Goal: Check status

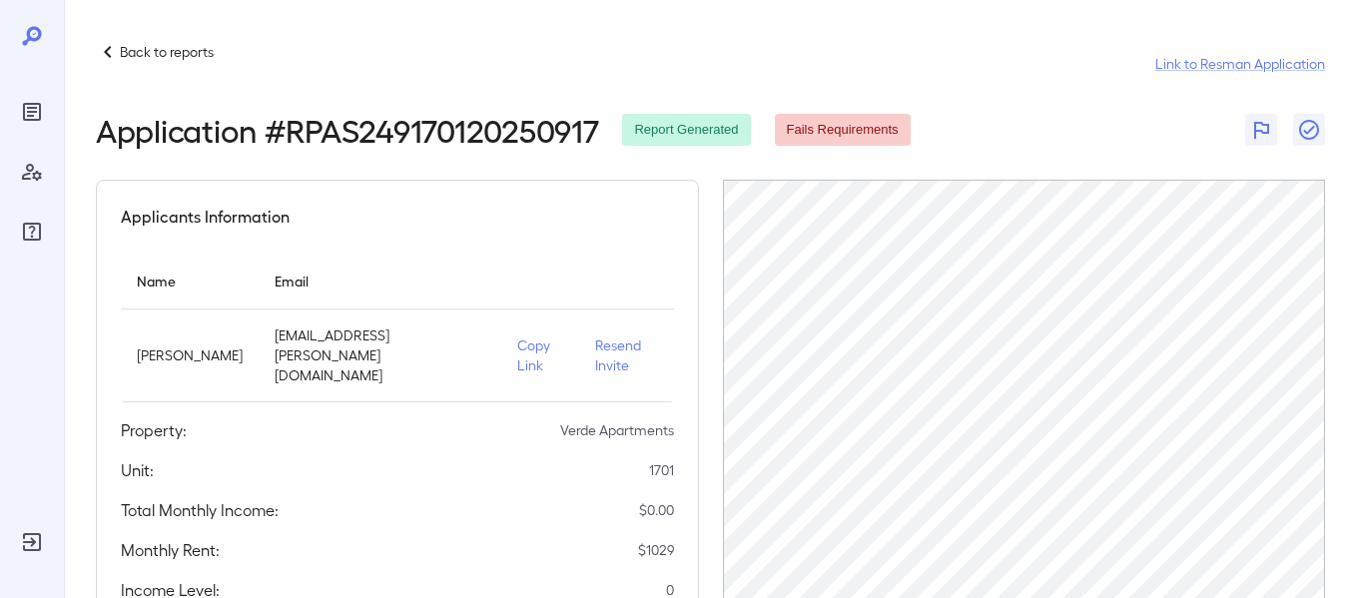
click at [116, 50] on icon at bounding box center [108, 52] width 24 height 24
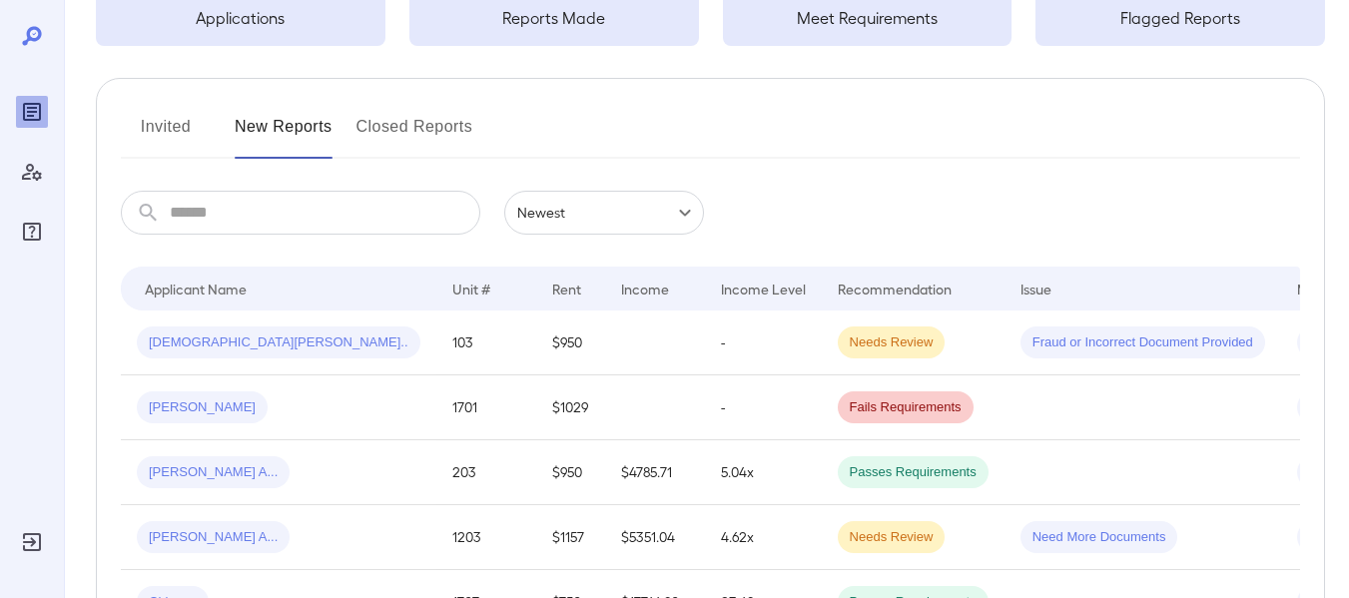
scroll to position [171, 0]
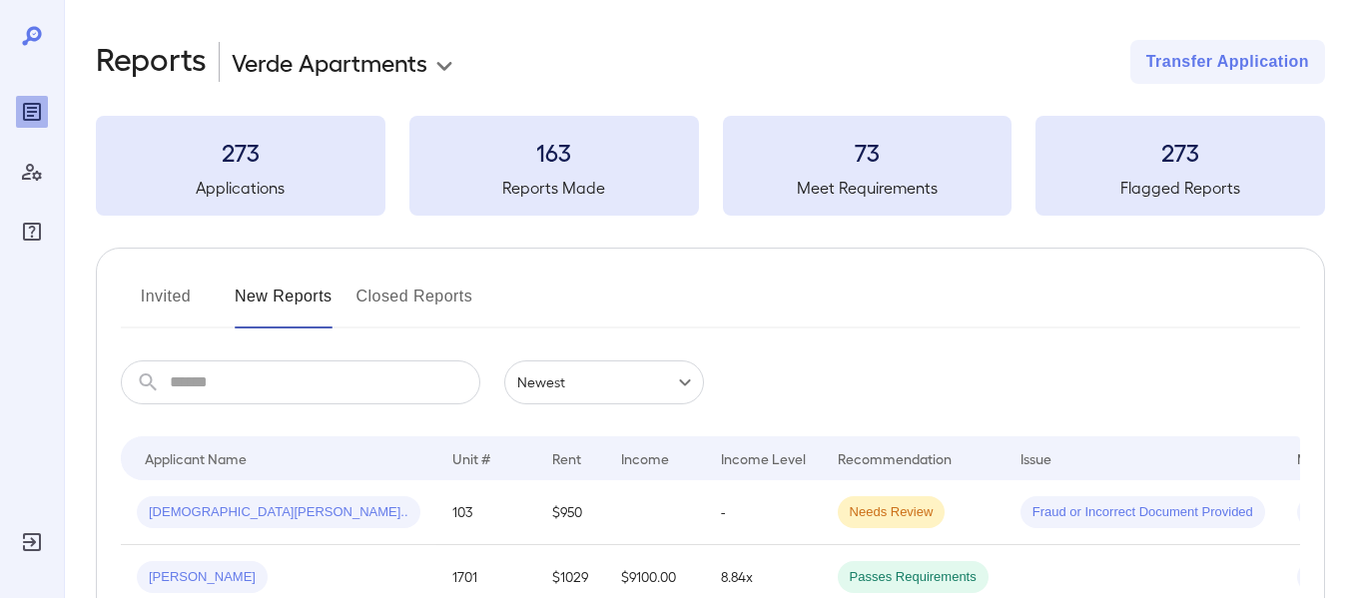
scroll to position [77, 0]
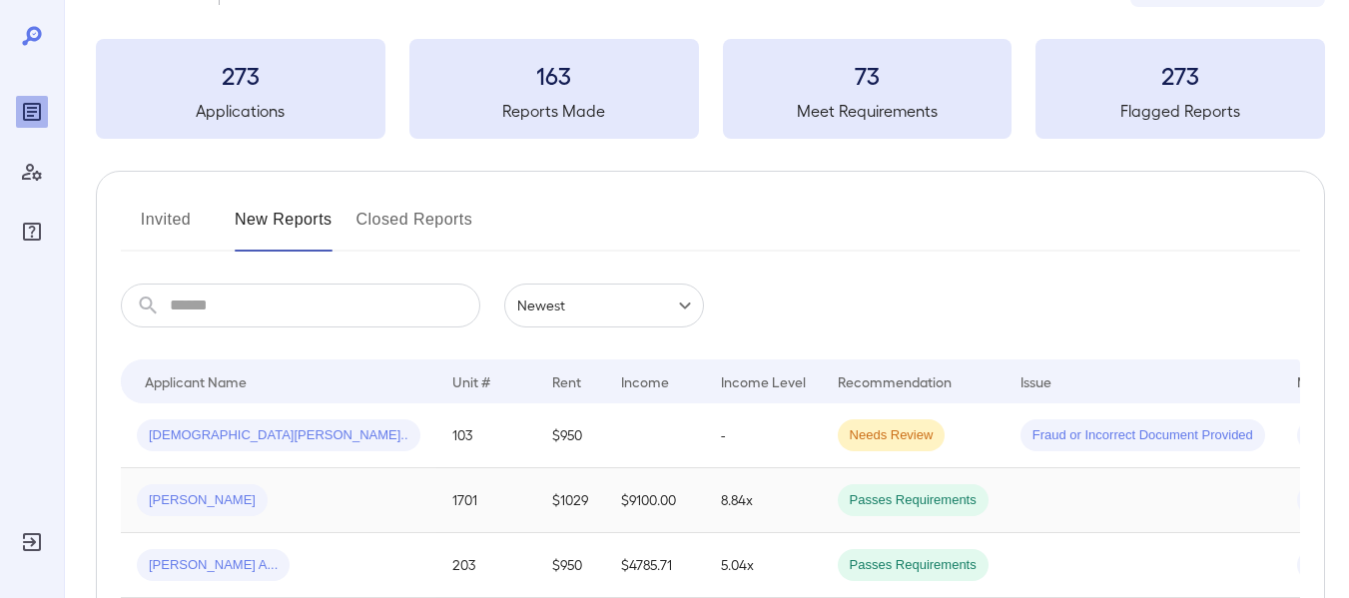
click at [1194, 502] on td at bounding box center [1142, 500] width 277 height 65
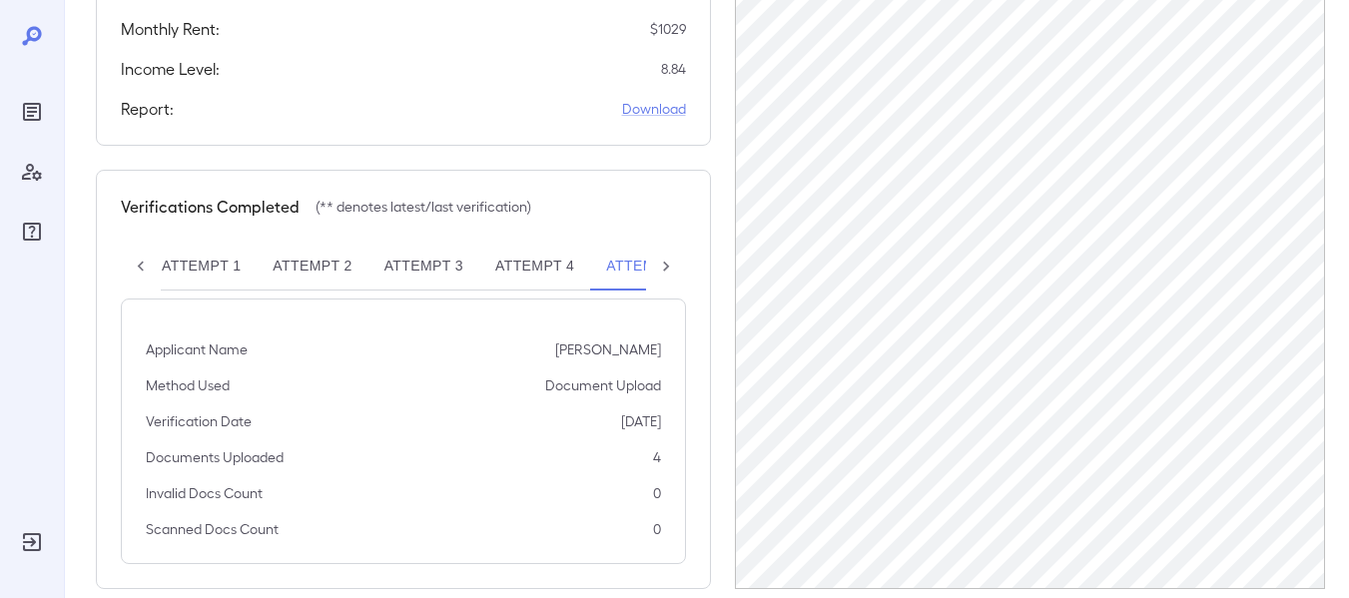
scroll to position [532, 0]
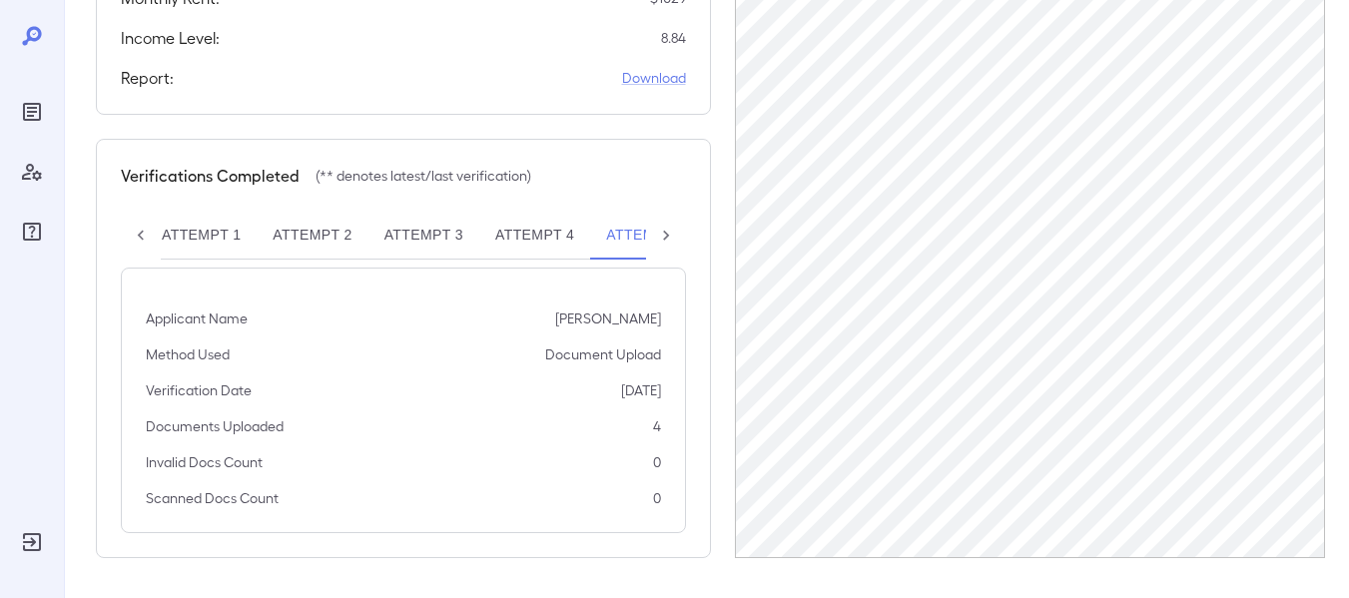
click at [616, 239] on button "Attempt 5**" at bounding box center [651, 236] width 123 height 48
